Goal: Task Accomplishment & Management: Manage account settings

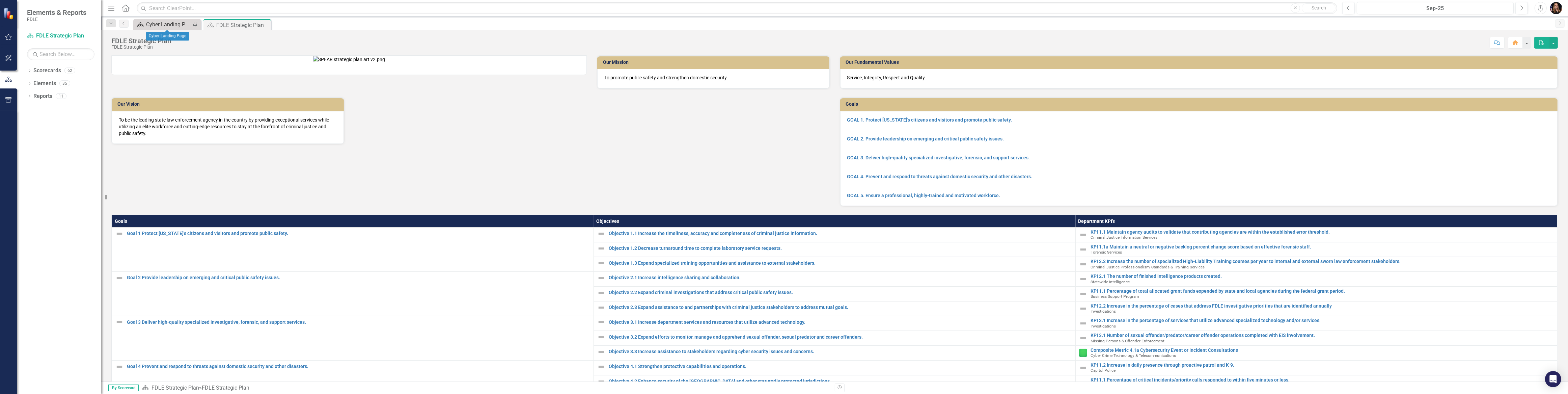
click at [153, 25] on div "Cyber Landing Page" at bounding box center [168, 24] width 44 height 9
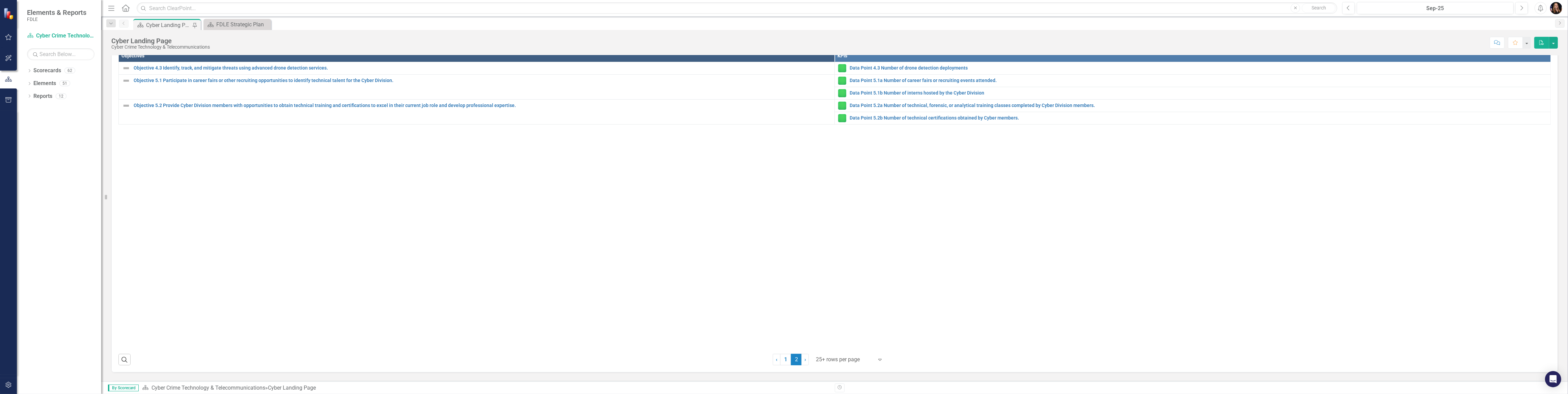
scroll to position [270, 0]
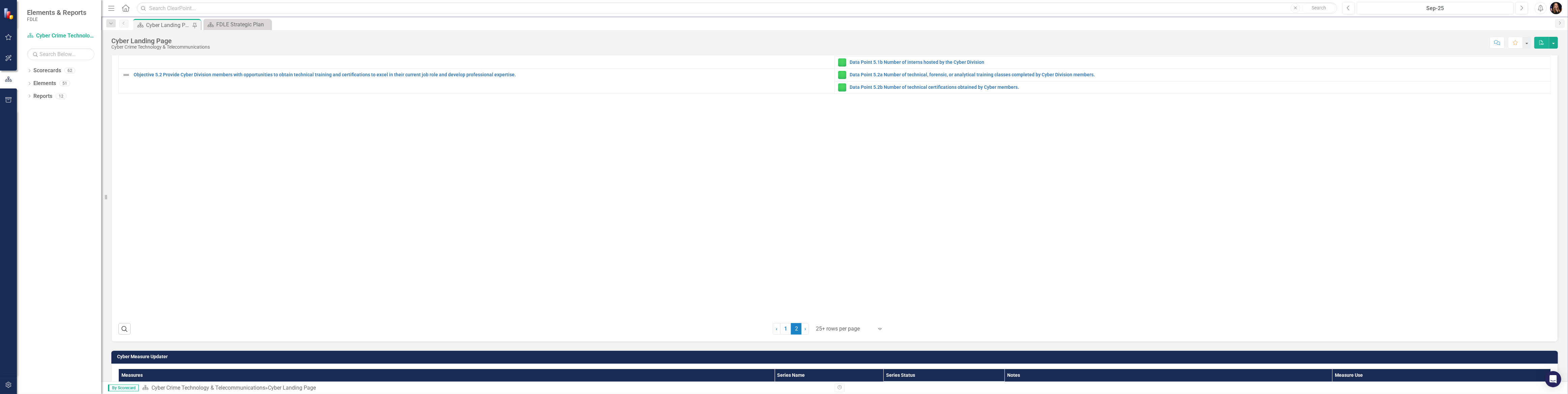
click at [796, 329] on span "2 (current)" at bounding box center [796, 328] width 11 height 12
click at [781, 329] on link "1" at bounding box center [786, 328] width 11 height 12
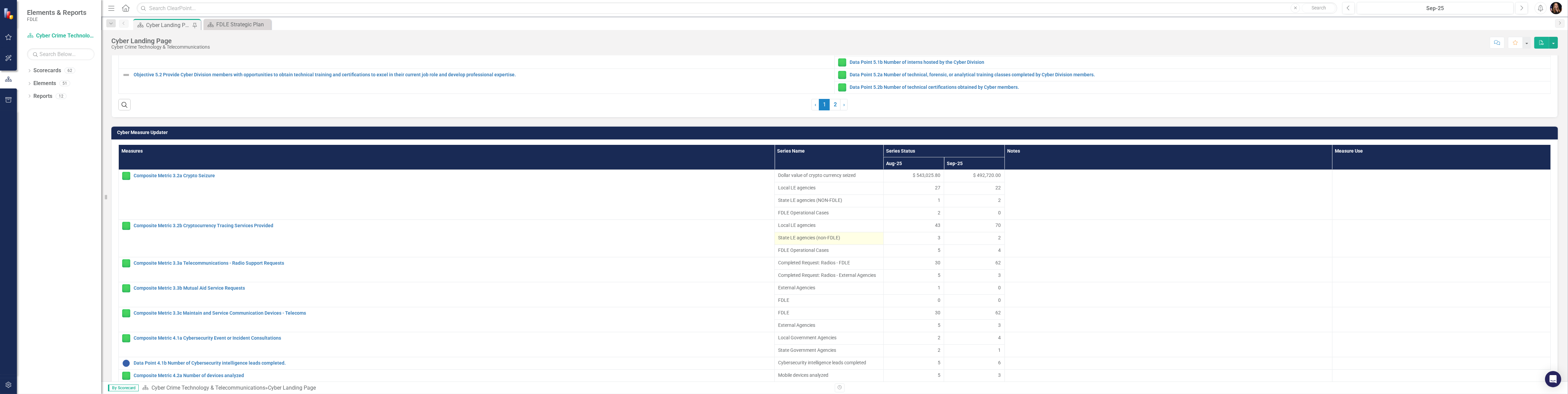
scroll to position [37, 0]
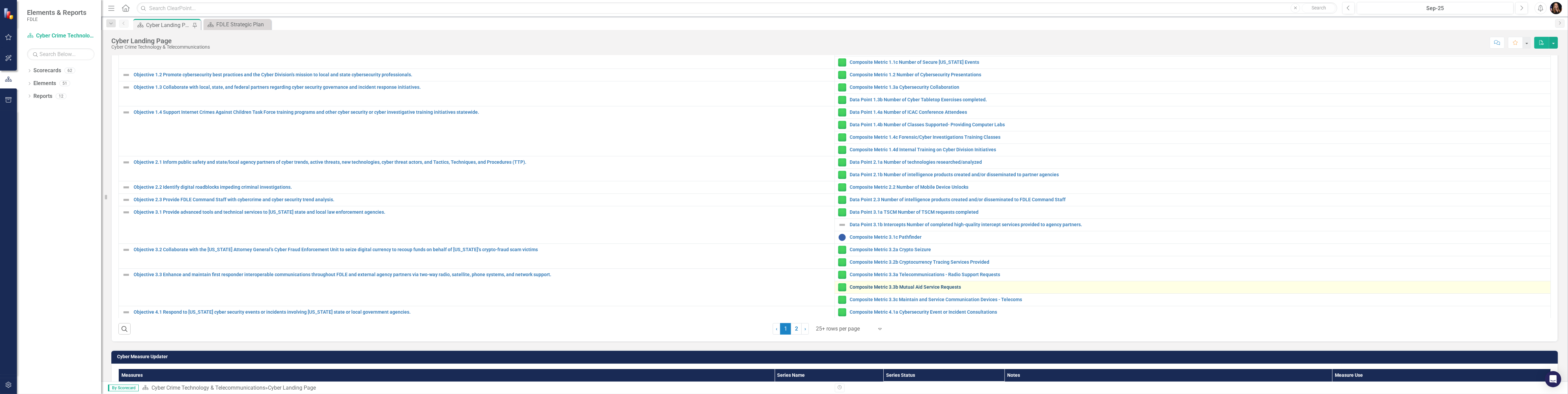
click at [891, 287] on link "Composite Metric 3.3b Mutual Aid Service Requests" at bounding box center [1199, 287] width 698 height 5
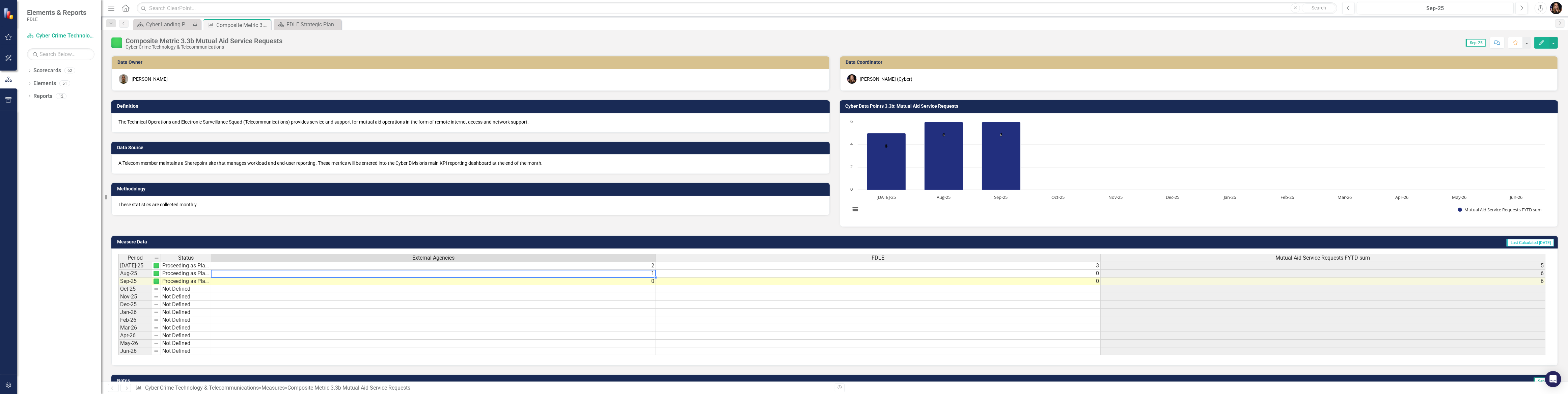
click at [653, 274] on td "1" at bounding box center [433, 273] width 445 height 8
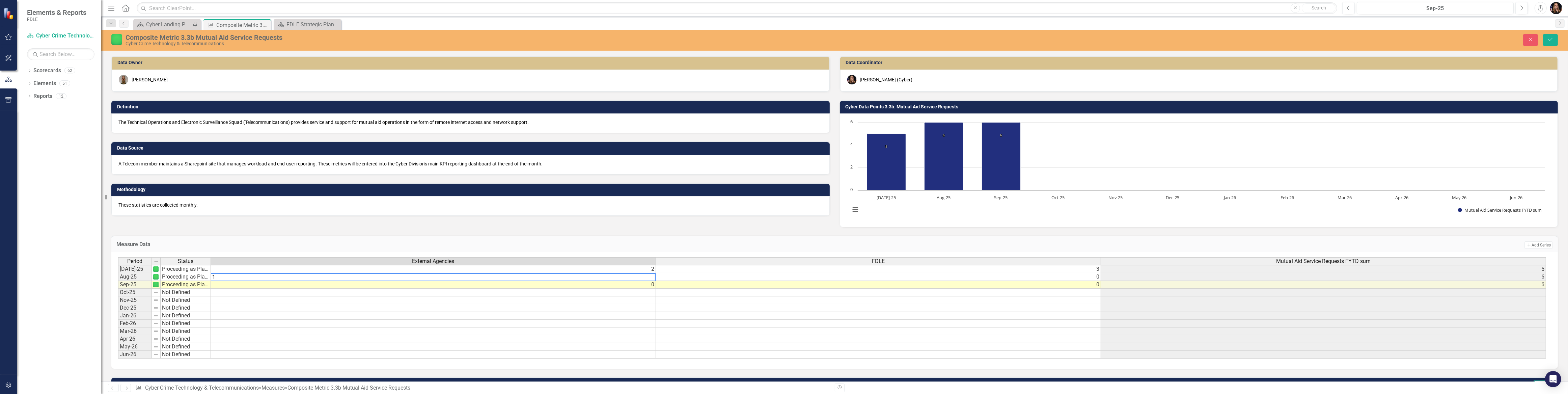
drag, startPoint x: 653, startPoint y: 274, endPoint x: 654, endPoint y: 280, distance: 6.1
click at [654, 280] on textarea "1" at bounding box center [433, 276] width 445 height 8
click at [649, 277] on textarea "1" at bounding box center [433, 276] width 445 height 8
type textarea "1"
click at [593, 285] on td "0" at bounding box center [433, 284] width 445 height 8
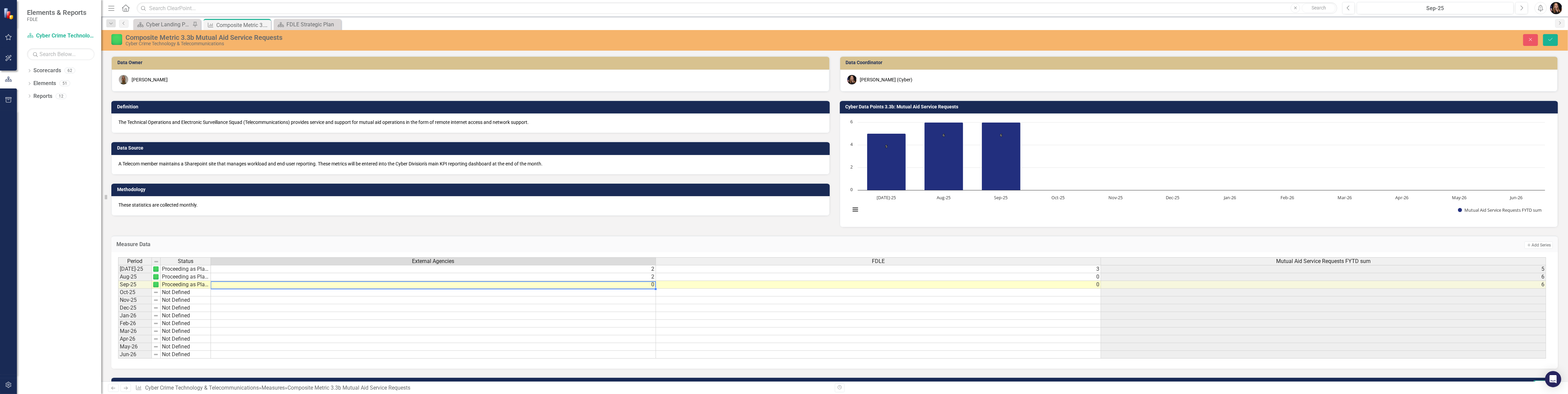
click at [593, 285] on td "0" at bounding box center [433, 284] width 445 height 8
type textarea "0"
type textarea "2"
click at [783, 309] on td at bounding box center [878, 308] width 445 height 8
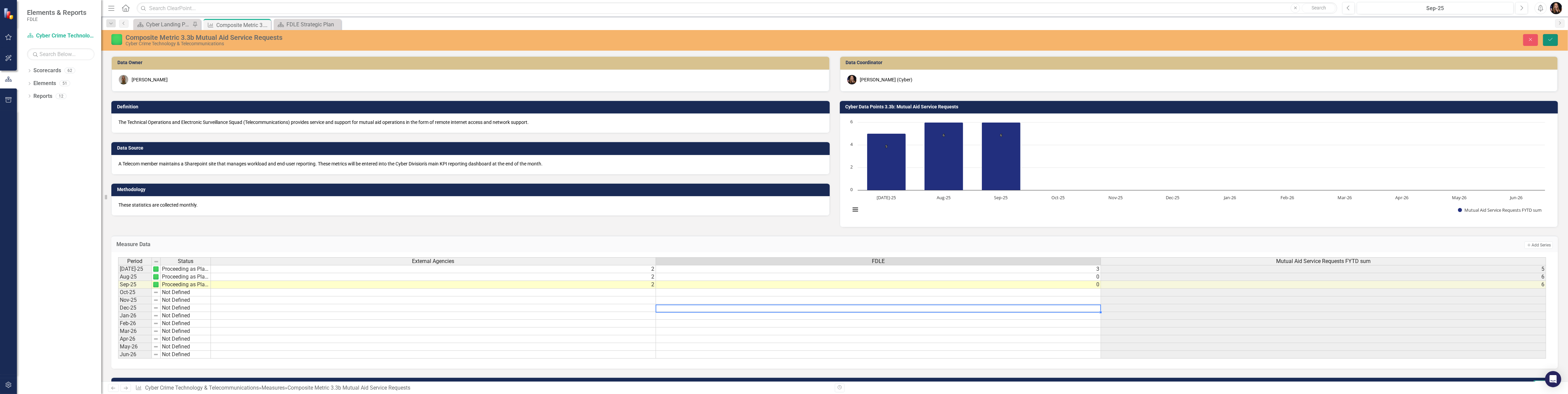
click at [1545, 42] on button "Save" at bounding box center [1550, 40] width 15 height 12
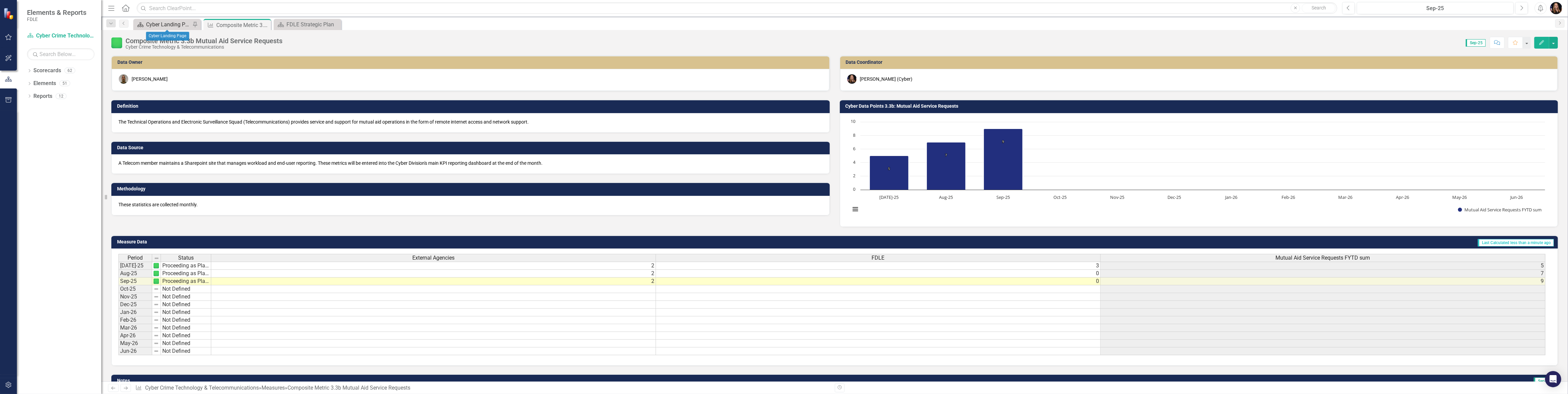
click at [167, 26] on div "Cyber Landing Page" at bounding box center [168, 24] width 44 height 9
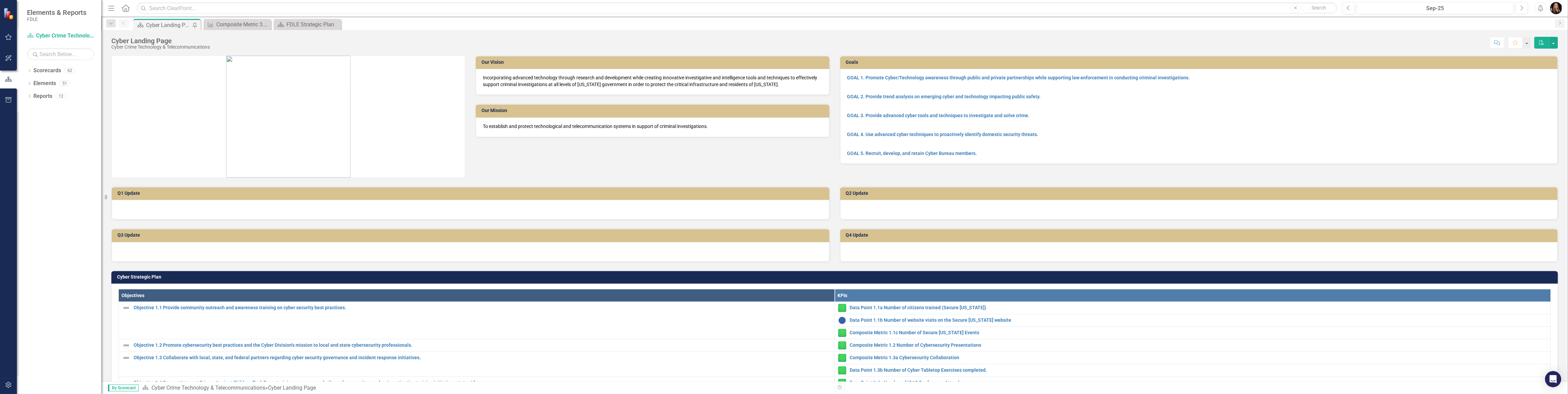
click at [152, 208] on div at bounding box center [470, 209] width 718 height 19
click at [830, 12] on icon "close" at bounding box center [832, 13] width 5 height 5
click at [155, 211] on div at bounding box center [470, 209] width 718 height 19
drag, startPoint x: 155, startPoint y: 211, endPoint x: 293, endPoint y: 206, distance: 138.1
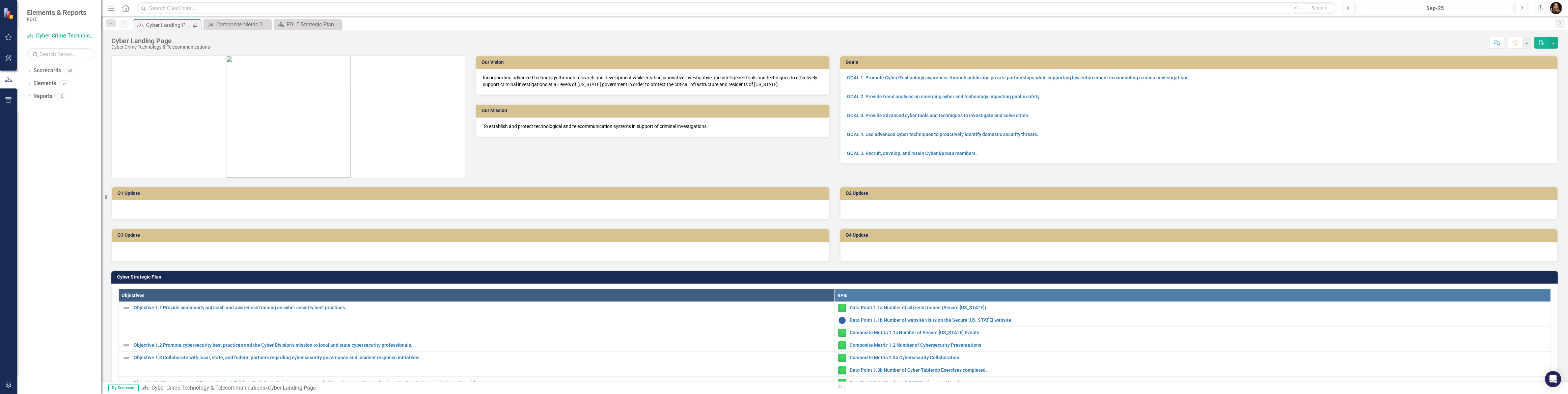
click at [293, 206] on div at bounding box center [470, 209] width 718 height 19
click at [230, 21] on div "Composite Metric 3.3b Mutual Aid Service Requests" at bounding box center [238, 24] width 44 height 9
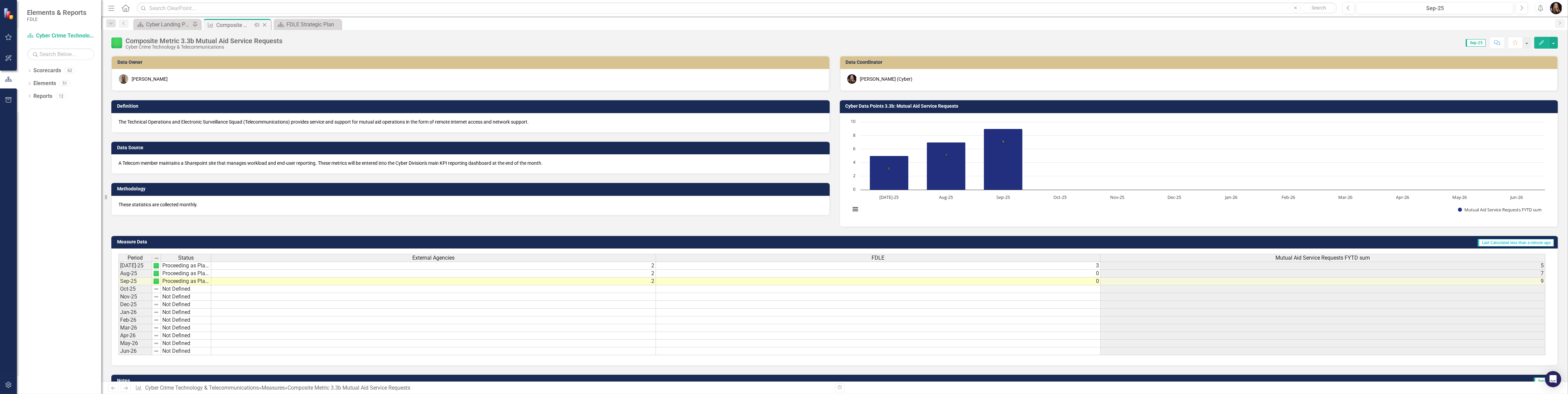
click at [264, 24] on icon "Close" at bounding box center [264, 25] width 7 height 5
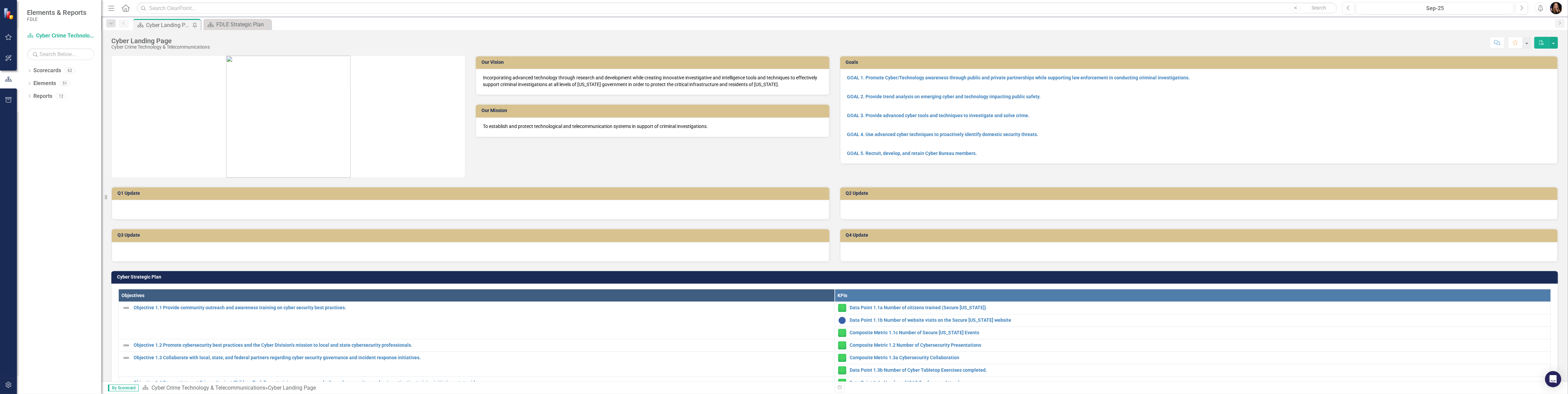
click at [315, 198] on td "Q1 Update" at bounding box center [472, 194] width 709 height 10
click at [28, 72] on icon "Dropdown" at bounding box center [29, 71] width 5 height 4
click at [35, 108] on icon "Dropdown" at bounding box center [33, 108] width 5 height 4
click at [40, 123] on icon "Dropdown" at bounding box center [40, 121] width 5 height 4
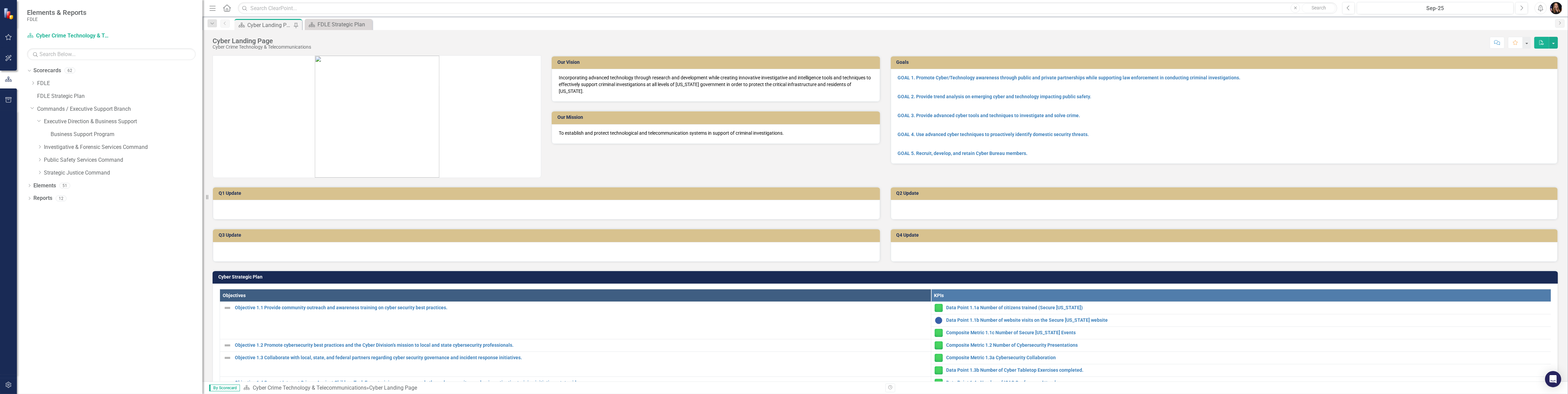
drag, startPoint x: 103, startPoint y: 142, endPoint x: 225, endPoint y: 149, distance: 122.2
click at [237, 150] on div "Elements & Reports FDLE Scorecard Cyber Crime Technology & Telecommunications S…" at bounding box center [784, 197] width 1568 height 394
click at [39, 146] on icon "Dropdown" at bounding box center [40, 147] width 5 height 4
click at [40, 186] on icon "Dropdown" at bounding box center [40, 185] width 5 height 4
click at [61, 224] on link "Cyber Crime Technology & Telecommunications" at bounding box center [126, 223] width 152 height 8
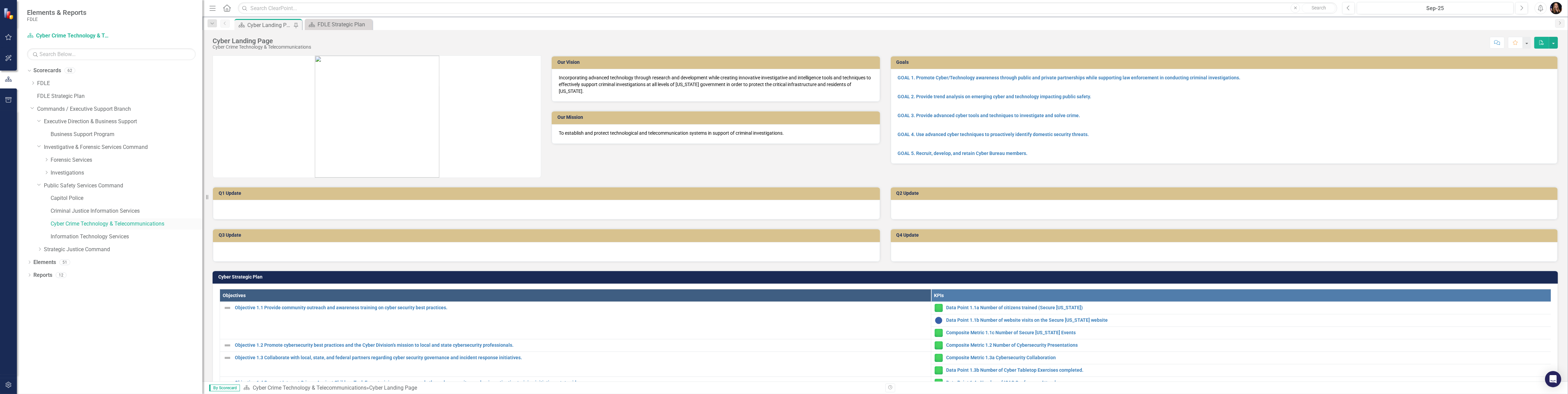
click at [61, 223] on link "Cyber Crime Technology & Telecommunications" at bounding box center [126, 223] width 152 height 8
click at [228, 198] on td "Q1 Update" at bounding box center [547, 194] width 658 height 10
click at [236, 206] on div at bounding box center [547, 209] width 667 height 19
click at [278, 211] on div at bounding box center [547, 209] width 667 height 19
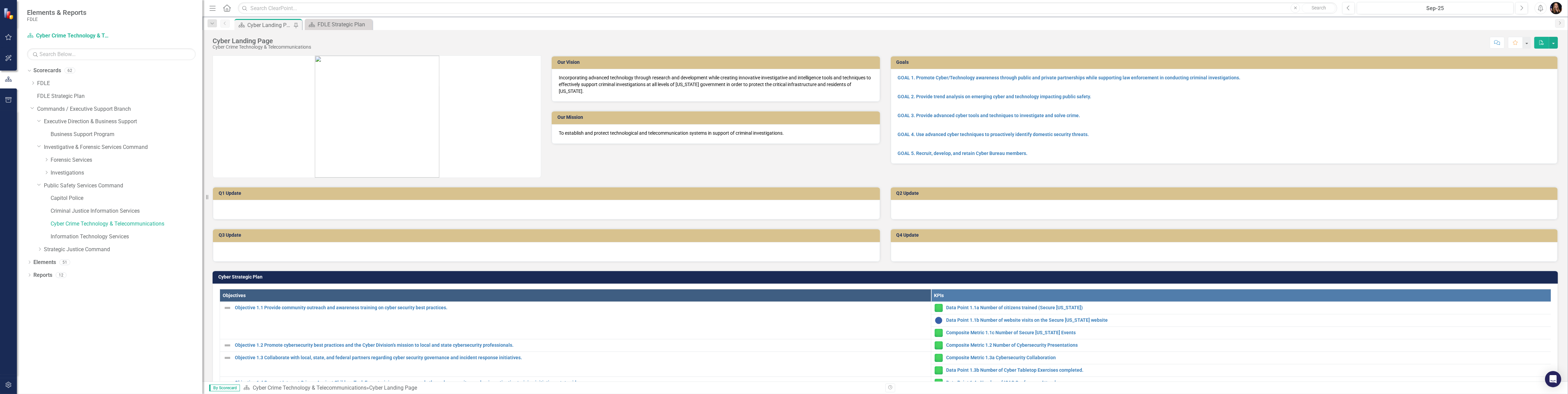
click at [278, 211] on div at bounding box center [547, 209] width 667 height 19
click at [290, 211] on div at bounding box center [547, 209] width 667 height 19
